Goal: Check status: Check status

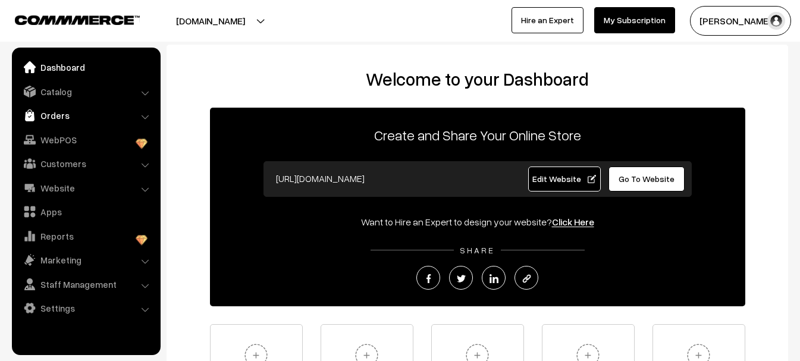
click at [59, 120] on link "Orders" at bounding box center [86, 115] width 142 height 21
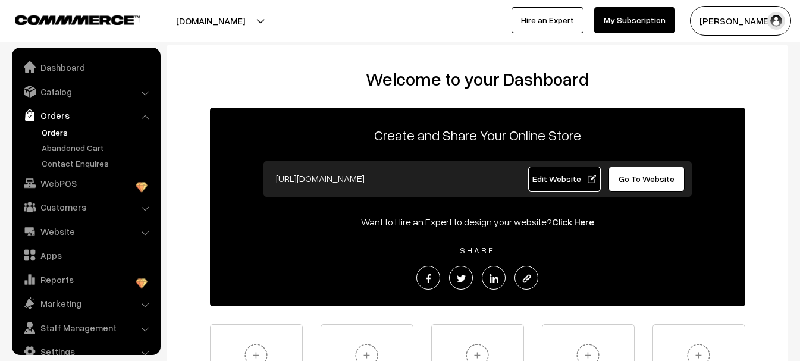
click at [72, 135] on link "Orders" at bounding box center [98, 132] width 118 height 12
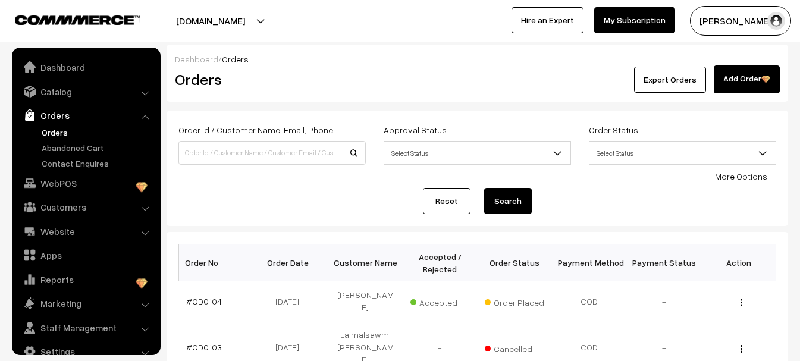
scroll to position [19, 0]
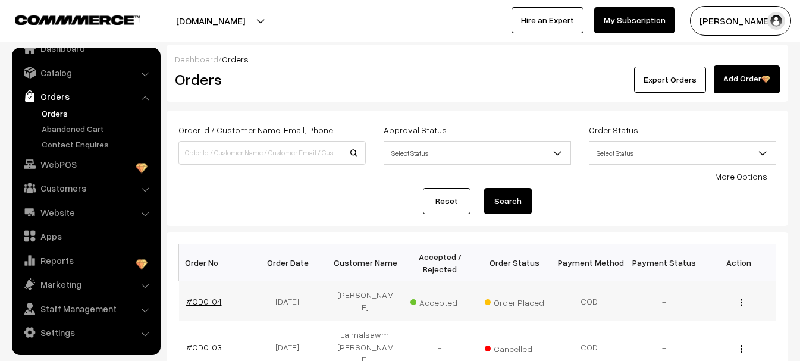
click at [200, 301] on link "#OD0104" at bounding box center [204, 301] width 36 height 10
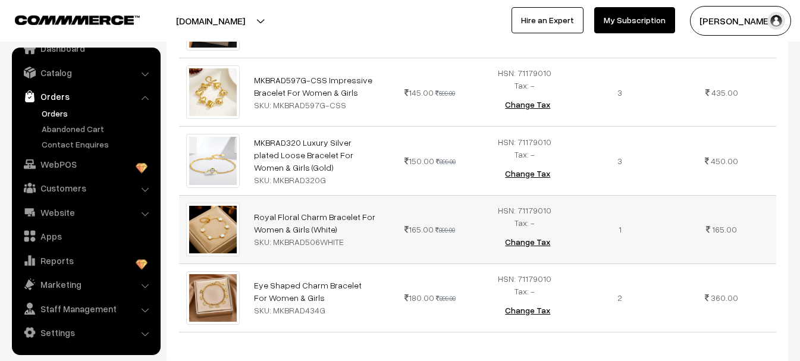
scroll to position [19, 0]
